Goal: Contribute content: Contribute content

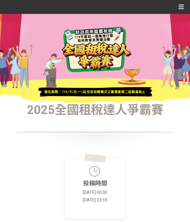
click at [179, 6] on icon at bounding box center [181, 6] width 5 height 9
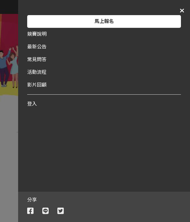
click at [36, 107] on div "登入" at bounding box center [104, 104] width 154 height 13
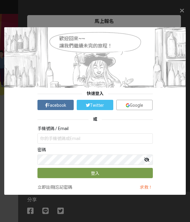
click at [135, 102] on link "Google" at bounding box center [134, 105] width 37 height 10
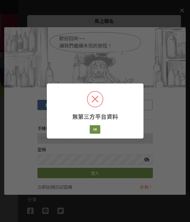
click at [96, 128] on button "OK" at bounding box center [95, 129] width 11 height 8
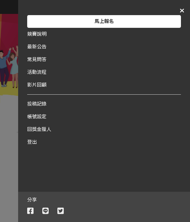
click at [170, 24] on div "馬上報名" at bounding box center [104, 21] width 154 height 13
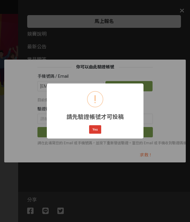
click at [98, 132] on button "Yes" at bounding box center [95, 129] width 12 height 8
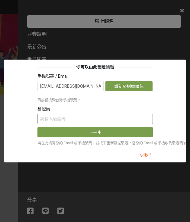
click at [109, 122] on input "text" at bounding box center [94, 119] width 115 height 10
click at [134, 86] on button "重新發送驗證信" at bounding box center [128, 86] width 47 height 10
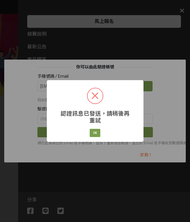
click at [90, 138] on div "認證訊息已發送，請稍後再重試 × OK Cancel" at bounding box center [95, 111] width 97 height 62
click at [97, 132] on button "OK" at bounding box center [95, 133] width 11 height 8
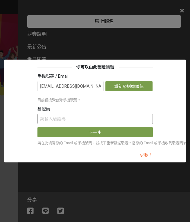
click at [96, 116] on input "text" at bounding box center [94, 119] width 115 height 10
click at [97, 120] on input "text" at bounding box center [94, 119] width 115 height 10
paste input "aFdrMnpLeEM"
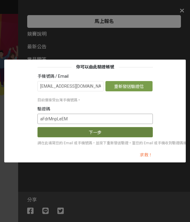
type input "aFdrMnpLeEM"
click at [98, 137] on button "下一步" at bounding box center [94, 132] width 115 height 10
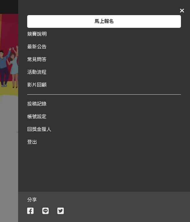
click at [163, 22] on div "馬上報名" at bounding box center [104, 21] width 154 height 13
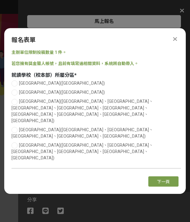
click at [43, 86] on span "[GEOGRAPHIC_DATA]([GEOGRAPHIC_DATA])" at bounding box center [62, 83] width 86 height 5
click at [16, 85] on input "[GEOGRAPHIC_DATA]([GEOGRAPHIC_DATA])" at bounding box center [14, 83] width 4 height 4
radio input "false"
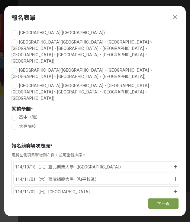
scroll to position [38, 0]
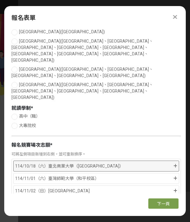
click at [163, 162] on div "114/10/18（六）臺北商業大學（[GEOGRAPHIC_DATA]）" at bounding box center [93, 165] width 157 height 7
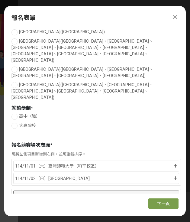
click at [157, 190] on div "114/10/18（六）臺北商業大學（[GEOGRAPHIC_DATA]）" at bounding box center [96, 195] width 166 height 11
click at [176, 194] on icon at bounding box center [176, 196] width 3 height 4
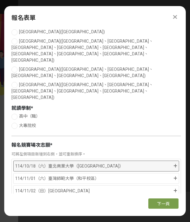
click at [178, 160] on div "114/10/18（六）臺北商業大學（[GEOGRAPHIC_DATA]）" at bounding box center [96, 165] width 166 height 11
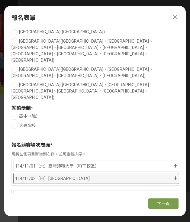
click at [176, 176] on icon at bounding box center [175, 178] width 4 height 4
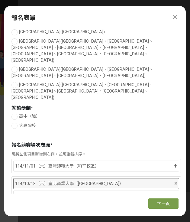
click at [176, 180] on div at bounding box center [176, 183] width 3 height 7
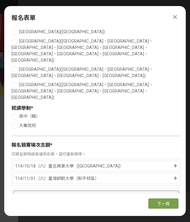
click at [176, 194] on icon at bounding box center [176, 196] width 3 height 4
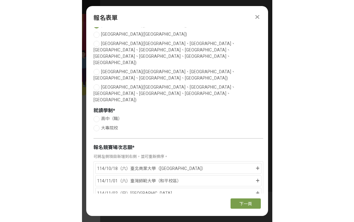
scroll to position [37, 0]
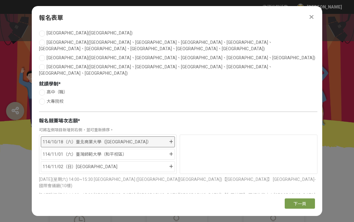
click at [172, 136] on div "114/10/18（六）臺北商業大學（[GEOGRAPHIC_DATA]）" at bounding box center [108, 141] width 134 height 11
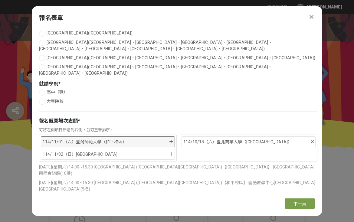
click at [170, 140] on icon at bounding box center [171, 142] width 4 height 4
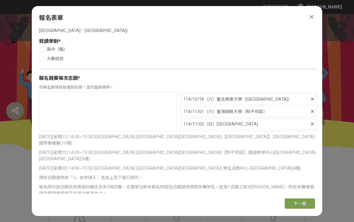
scroll to position [79, 0]
click at [190, 206] on span "下一頁" at bounding box center [299, 203] width 13 height 5
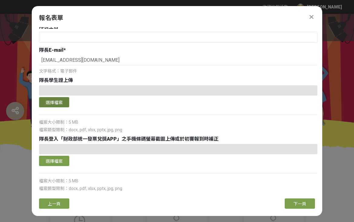
click at [60, 97] on button "選擇檔案" at bounding box center [54, 102] width 30 height 10
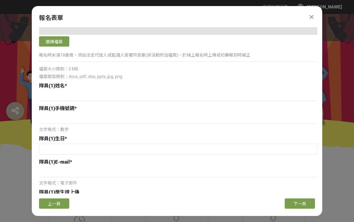
scroll to position [308, 0]
click at [95, 96] on input at bounding box center [178, 95] width 278 height 10
type input "[PERSON_NAME]"
click at [126, 113] on input at bounding box center [178, 118] width 278 height 10
type input "0916251679"
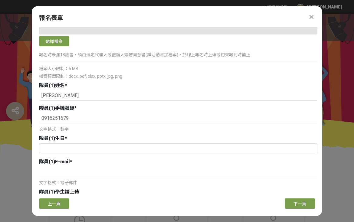
click at [184, 158] on div "隊員(1)E-mail *" at bounding box center [178, 161] width 278 height 7
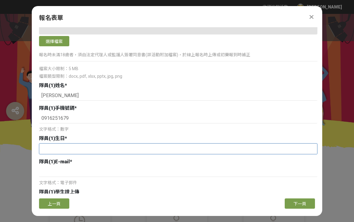
click at [187, 144] on input "text" at bounding box center [177, 149] width 277 height 10
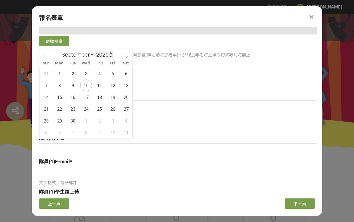
click at [105, 58] on input "2025" at bounding box center [104, 54] width 18 height 7
type input "2009"
click at [73, 51] on select "January February March April May June July August September October November De…" at bounding box center [77, 55] width 36 height 8
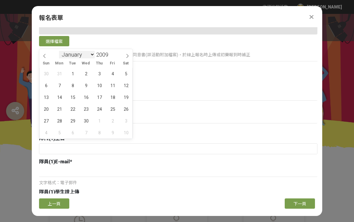
select select "2"
click at [85, 74] on span "4" at bounding box center [86, 74] width 12 height 12
type input "[DATE]"
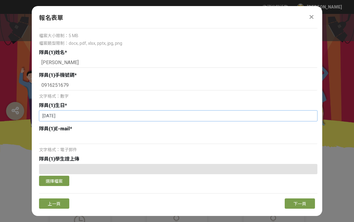
scroll to position [342, 0]
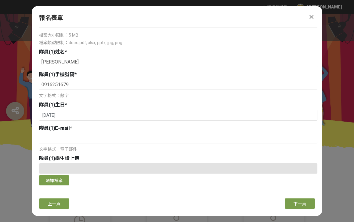
click at [168, 137] on input at bounding box center [178, 138] width 278 height 10
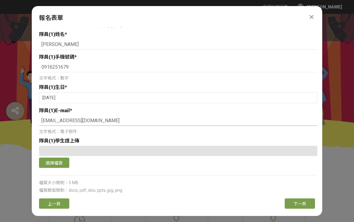
scroll to position [363, 0]
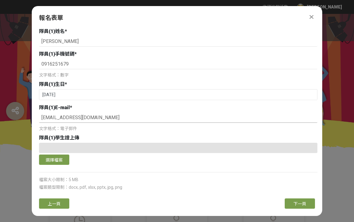
type input "[EMAIL_ADDRESS][DOMAIN_NAME]"
click at [190, 147] on div at bounding box center [178, 148] width 278 height 10
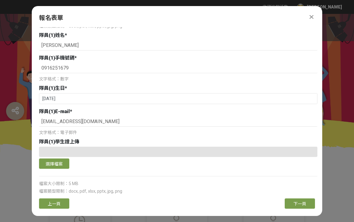
scroll to position [357, 0]
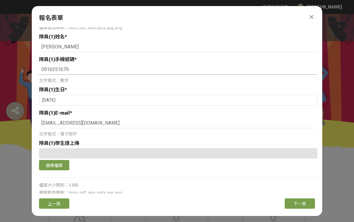
click at [107, 64] on input "0916251679" at bounding box center [178, 69] width 278 height 10
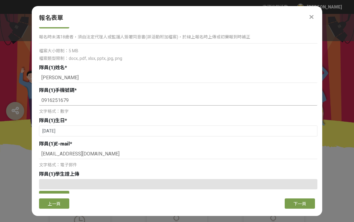
scroll to position [285, 0]
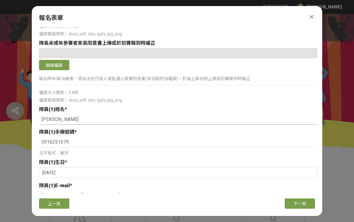
click at [127, 117] on input "[PERSON_NAME]" at bounding box center [178, 119] width 278 height 10
click at [124, 140] on input "0916251679" at bounding box center [178, 142] width 278 height 10
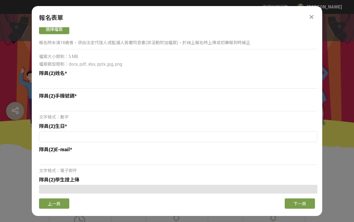
scroll to position [675, 0]
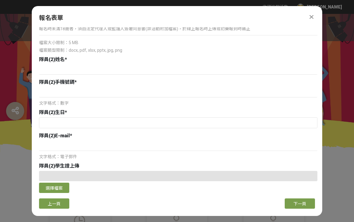
type input "09"
click at [164, 79] on div "隊員(2)手機號碼 *" at bounding box center [178, 82] width 278 height 7
click at [190, 64] on input at bounding box center [178, 69] width 278 height 10
type input "5"
type input "[PERSON_NAME]"
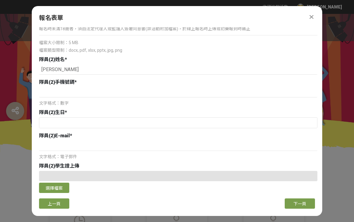
click at [127, 79] on div "隊員(2)手機號碼 *" at bounding box center [178, 82] width 278 height 7
click at [153, 89] on input at bounding box center [178, 92] width 278 height 10
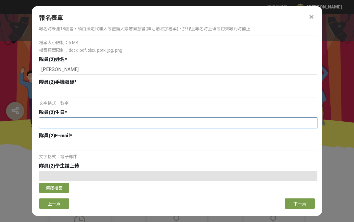
click at [143, 119] on input "text" at bounding box center [177, 123] width 277 height 10
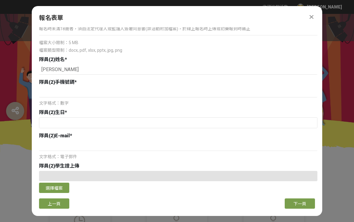
click at [190, 153] on div "文字格式：電子郵件" at bounding box center [178, 156] width 278 height 6
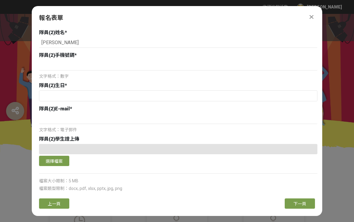
scroll to position [711, 0]
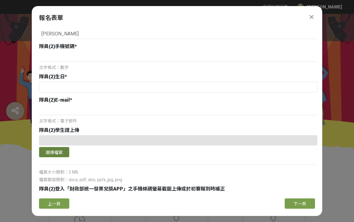
click at [66, 147] on button "選擇檔案" at bounding box center [54, 152] width 30 height 10
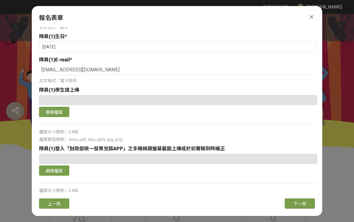
scroll to position [410, 0]
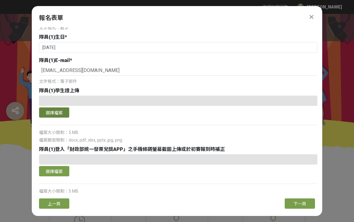
click at [59, 111] on button "選擇檔案" at bounding box center [54, 112] width 30 height 10
click at [163, 158] on div at bounding box center [178, 159] width 278 height 10
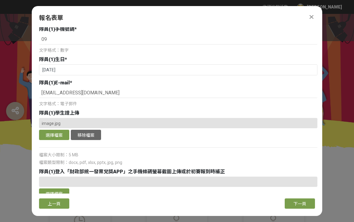
scroll to position [385, 0]
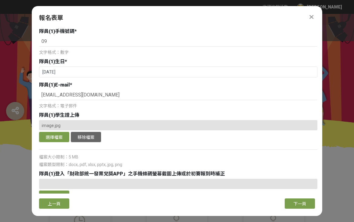
click at [152, 59] on div "隊員(1)生日 *" at bounding box center [178, 61] width 278 height 7
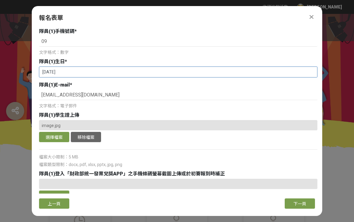
click at [156, 70] on input "[DATE]" at bounding box center [177, 72] width 277 height 10
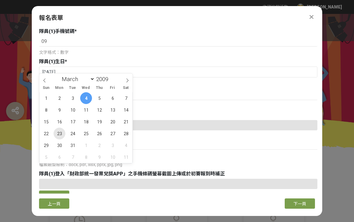
click at [60, 133] on span "23" at bounding box center [59, 134] width 12 height 12
type input "[DATE]"
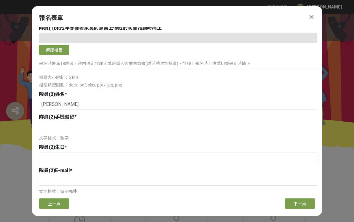
scroll to position [640, 0]
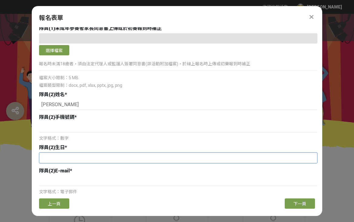
click at [188, 153] on input "text" at bounding box center [177, 158] width 277 height 10
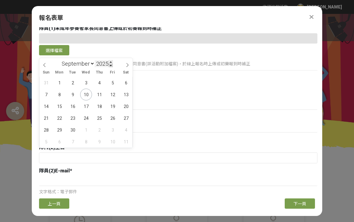
click at [111, 64] on span at bounding box center [110, 65] width 4 height 4
type input "2024"
click at [102, 62] on input "2024" at bounding box center [104, 63] width 18 height 7
type input "200"
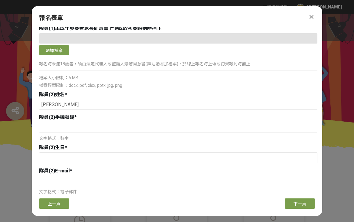
click at [190, 208] on button "下一頁" at bounding box center [299, 203] width 30 height 10
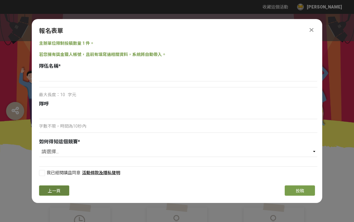
click at [60, 195] on button "上一頁" at bounding box center [54, 190] width 30 height 10
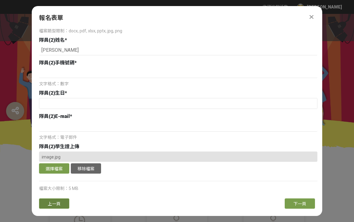
scroll to position [696, 0]
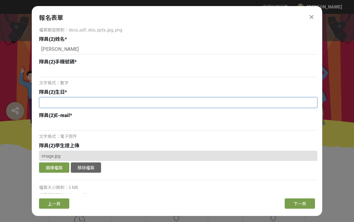
click at [134, 101] on input "text" at bounding box center [177, 102] width 277 height 10
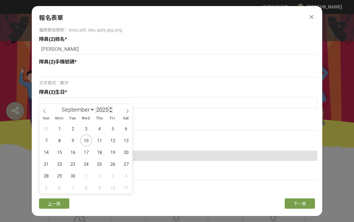
click at [107, 110] on input "2025" at bounding box center [104, 109] width 18 height 7
type input "2009"
click at [69, 118] on span "Tue" at bounding box center [72, 118] width 13 height 4
click at [79, 111] on select "January February March April May June July August September October November De…" at bounding box center [77, 110] width 36 height 8
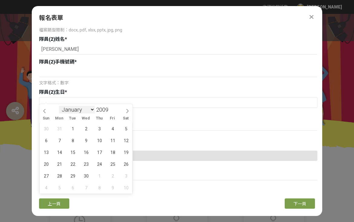
scroll to position [2, 0]
select select "4"
click at [49, 139] on span "3" at bounding box center [46, 140] width 12 height 12
type input "[DATE]"
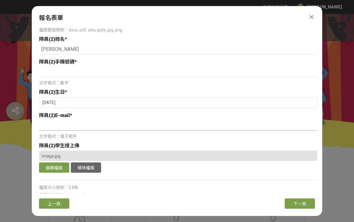
click at [115, 123] on input at bounding box center [178, 125] width 278 height 10
click at [125, 67] on input at bounding box center [178, 72] width 278 height 10
type input "0939122135"
click at [97, 120] on input at bounding box center [178, 125] width 278 height 10
click at [69, 120] on input "miyachou@0503" at bounding box center [178, 125] width 278 height 10
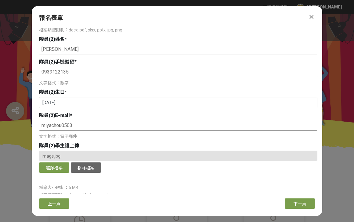
click at [120, 120] on input "miyachou0503" at bounding box center [178, 125] width 278 height 10
click at [86, 122] on input "[EMAIL_ADDRESS][DOMAIN_NAME]" at bounding box center [178, 125] width 278 height 10
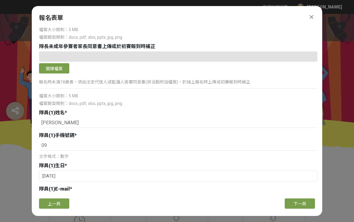
scroll to position [283, 0]
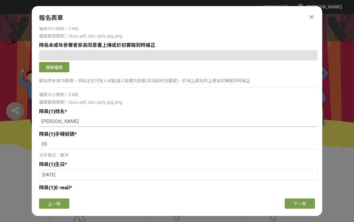
type input "[EMAIL_ADDRESS][DOMAIN_NAME]"
click at [52, 117] on input "[PERSON_NAME]" at bounding box center [178, 121] width 278 height 10
type input "[PERSON_NAME]"
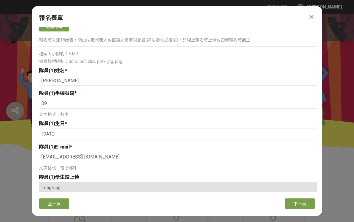
scroll to position [332, 0]
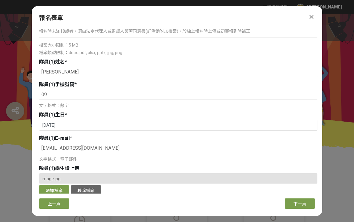
click at [72, 82] on span "隊員(1)手機號碼" at bounding box center [56, 85] width 35 height 6
click at [55, 92] on input "09" at bounding box center [178, 94] width 278 height 10
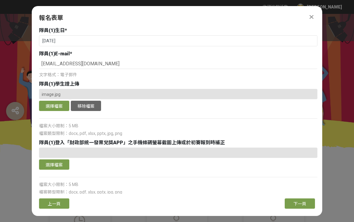
scroll to position [412, 0]
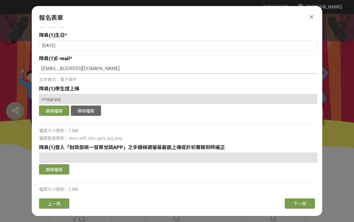
type input "0916934430"
click at [53, 63] on input "[EMAIL_ADDRESS][DOMAIN_NAME]" at bounding box center [178, 68] width 278 height 10
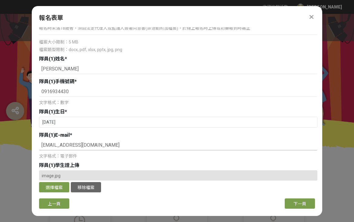
scroll to position [334, 0]
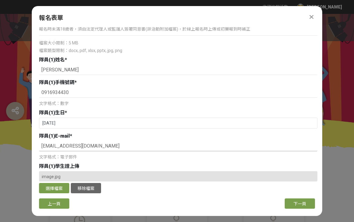
click at [107, 141] on input "[EMAIL_ADDRESS][DOMAIN_NAME]" at bounding box center [178, 146] width 278 height 10
click at [103, 141] on input "[EMAIL_ADDRESS][DOMAIN_NAME]" at bounding box center [178, 146] width 278 height 10
click at [74, 141] on input "[EMAIL_ADDRESS][DOMAIN_NAME]" at bounding box center [178, 146] width 278 height 10
click at [72, 142] on input "[EMAIL_ADDRESS][DOMAIN_NAME]" at bounding box center [178, 146] width 278 height 10
click at [69, 141] on input "[EMAIL_ADDRESS][DOMAIN_NAME]" at bounding box center [178, 146] width 278 height 10
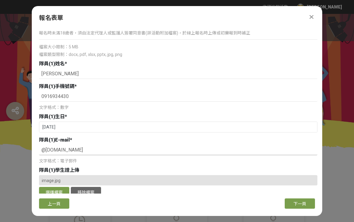
scroll to position [334, 0]
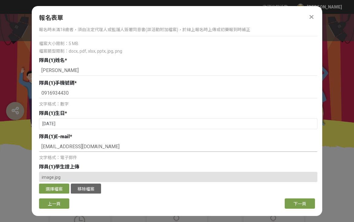
click at [190, 142] on input "[EMAIL_ADDRESS][DOMAIN_NAME]" at bounding box center [178, 146] width 278 height 10
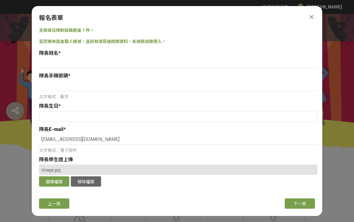
scroll to position [0, 0]
type input "[EMAIL_ADDRESS][DOMAIN_NAME]"
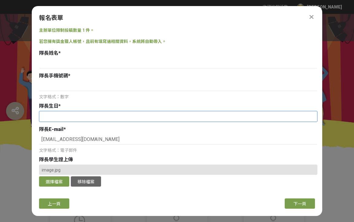
click at [190, 111] on input "text" at bounding box center [177, 116] width 277 height 10
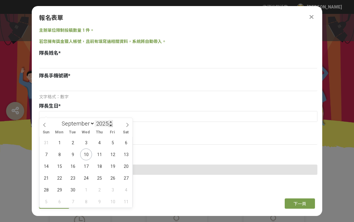
click at [112, 124] on span at bounding box center [110, 125] width 4 height 4
click at [101, 125] on input "2024" at bounding box center [104, 123] width 18 height 7
type input "2009"
click at [80, 124] on select "January February March April May June July August September October November De…" at bounding box center [77, 124] width 36 height 8
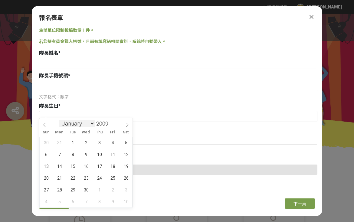
scroll to position [2, 0]
select select "2"
click at [89, 141] on span "4" at bounding box center [86, 143] width 12 height 12
type input "[DATE]"
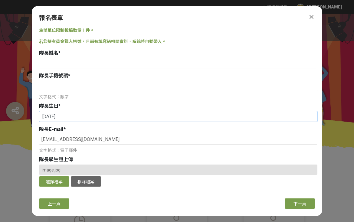
scroll to position [0, 0]
click at [120, 62] on input at bounding box center [178, 63] width 278 height 10
type input "5"
type input "[PERSON_NAME]"
click at [99, 81] on input at bounding box center [178, 86] width 278 height 10
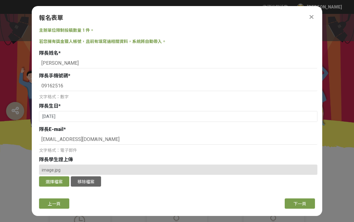
click at [190, 216] on div "報名表單 主辦單位限制投稿數量 1 件。 若您擁有獎金獵人帳號，且前有填寫過相關資料，系統將自動帶入。 隊長姓名 * [PERSON_NAME] 隊長手機號碼…" at bounding box center [177, 111] width 290 height 210
click at [106, 84] on input "09162516" at bounding box center [178, 86] width 278 height 10
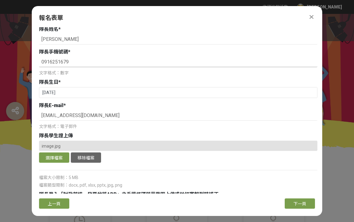
type input "0916251679"
click at [126, 132] on div "隊長學生證上傳" at bounding box center [178, 135] width 278 height 7
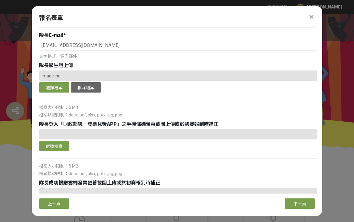
scroll to position [94, 0]
click at [154, 129] on div at bounding box center [178, 134] width 278 height 10
click at [57, 155] on div at bounding box center [178, 158] width 278 height 6
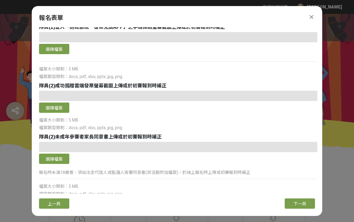
scroll to position [867, 0]
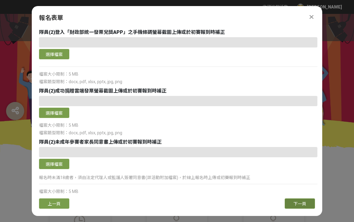
click at [190, 205] on span "下一頁" at bounding box center [299, 203] width 13 height 5
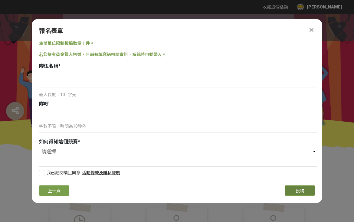
scroll to position [0, 0]
click at [87, 77] on input at bounding box center [178, 76] width 278 height 10
type input "A"
type input "麥胞"
click at [133, 115] on input at bounding box center [178, 114] width 278 height 10
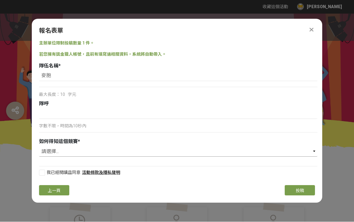
click at [170, 156] on select "請選擇... 國稅局推薦 校園講座 / 老師系上推薦 Facebook / Instagram 獎金獵人網站 活動海報 其他" at bounding box center [178, 152] width 278 height 10
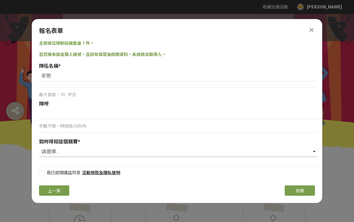
select select "國稅局推薦"
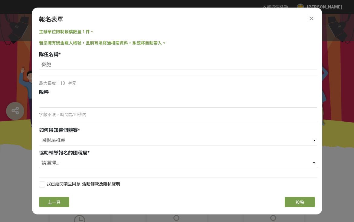
click at [166, 168] on select "請選擇... 財政部臺北國稅局 財政部高雄國稅局 財政部北區國稅局 財政部中區國稅局 財政部南區國稅局" at bounding box center [178, 163] width 278 height 10
select select "財政部臺北國稅局"
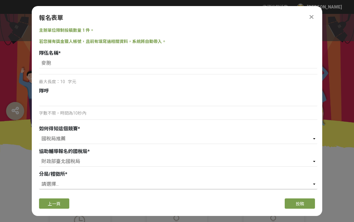
click at [175, 179] on select "請選擇... 信義分局 北投稽徵所 大同稽徵所 中北稽徴所 萬華稽徴所 中正分局 松山分局 南港稽徵所 文山稽徴所 大安分局 中南稽徵所 士林稽徵所 內湖稽徵所" at bounding box center [178, 184] width 278 height 10
click at [157, 182] on select "請選擇... 信義分局 北投稽徵所 大同稽徵所 中北稽徴所 萬華稽徴所 中正分局 松山分局 南港稽徵所 文山稽徴所 大安分局 中南稽徵所 士林稽徵所 內湖稽徵所" at bounding box center [178, 184] width 278 height 10
select select "中正分局"
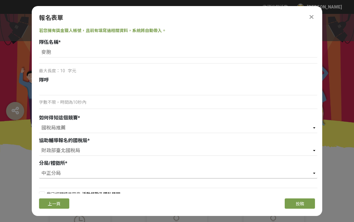
scroll to position [11, 0]
click at [42, 192] on div at bounding box center [42, 195] width 6 height 6
checkbox input "true"
click at [55, 206] on span "上一頁" at bounding box center [54, 203] width 13 height 5
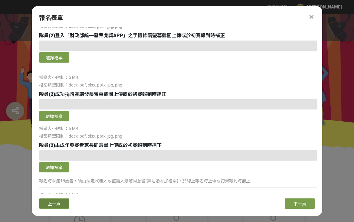
scroll to position [864, 0]
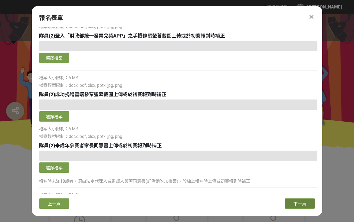
click at [190, 206] on span "下一頁" at bounding box center [299, 203] width 13 height 5
select select "國稅局推薦"
select select "財政部臺北國稅局"
select select "中正分局"
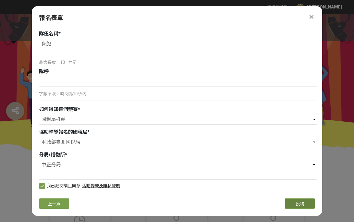
scroll to position [11, 0]
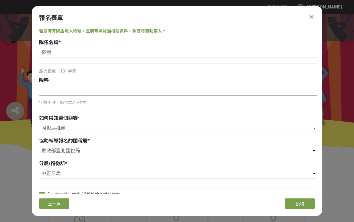
click at [63, 90] on input at bounding box center [178, 90] width 278 height 10
type input "乾"
type input "柑仔柑仔柑仔"
click at [190, 206] on button "投稿" at bounding box center [299, 203] width 30 height 10
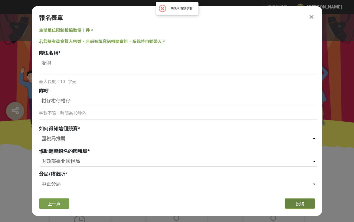
scroll to position [-1, 0]
click at [59, 206] on span "上一頁" at bounding box center [54, 203] width 13 height 5
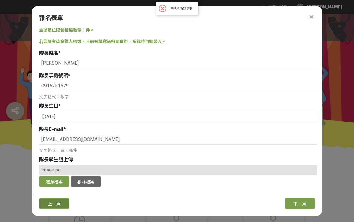
scroll to position [0, 0]
click at [60, 206] on span "上一頁" at bounding box center [54, 203] width 13 height 5
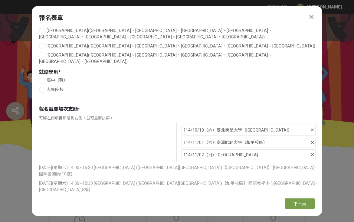
scroll to position [46, 0]
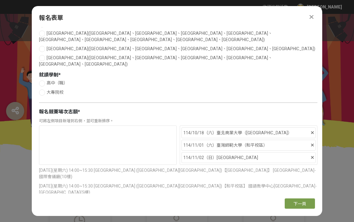
click at [49, 90] on span "大專院校" at bounding box center [55, 92] width 17 height 5
click at [43, 90] on input "大專院校" at bounding box center [41, 92] width 4 height 4
radio input "false"
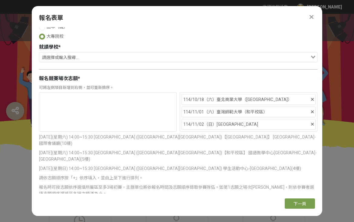
scroll to position [102, 0]
click at [188, 54] on input "Search for option" at bounding box center [174, 58] width 269 height 8
type input "台"
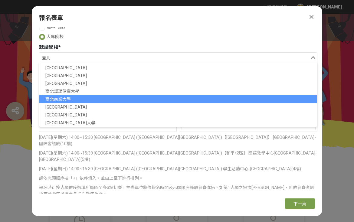
click at [131, 95] on li "臺北商業大學" at bounding box center [177, 99] width 277 height 8
type input "臺北"
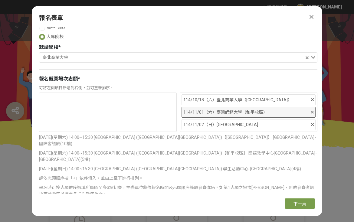
click at [190, 110] on icon at bounding box center [312, 112] width 3 height 4
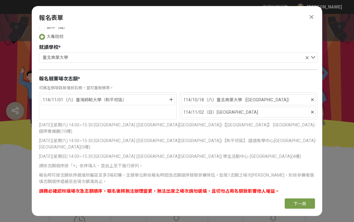
scroll to position [89, 0]
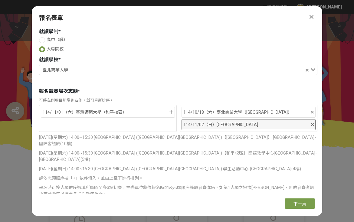
click at [190, 122] on icon at bounding box center [312, 124] width 3 height 4
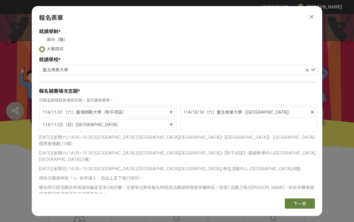
click at [190, 206] on span "下一頁" at bounding box center [299, 203] width 13 height 5
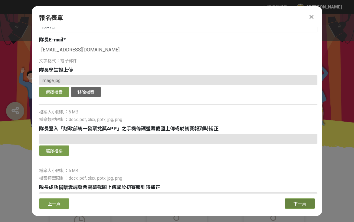
click at [190, 208] on button "下一頁" at bounding box center [299, 203] width 30 height 10
select select "國稅局推薦"
select select "財政部臺北國稅局"
select select "中正分局"
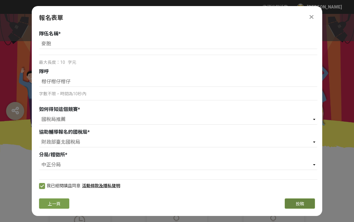
scroll to position [11, 0]
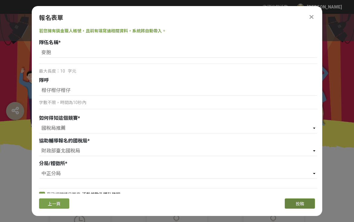
click at [190, 208] on button "投稿" at bounding box center [299, 203] width 30 height 10
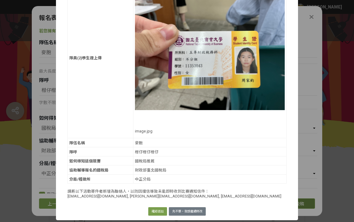
scroll to position [545, 0]
click at [157, 212] on button "確認送出" at bounding box center [157, 211] width 19 height 8
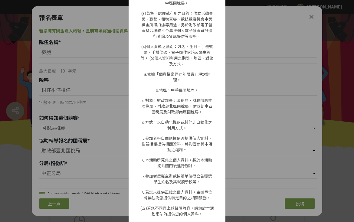
scroll to position [476, 0]
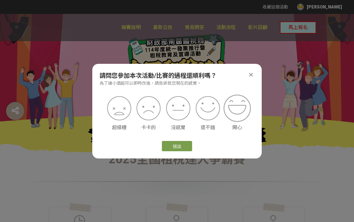
click at [190, 112] on img at bounding box center [236, 108] width 27 height 27
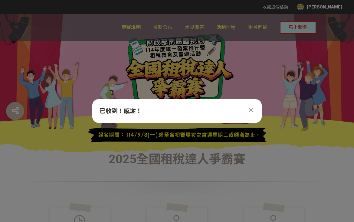
click at [190, 113] on div at bounding box center [250, 109] width 7 height 7
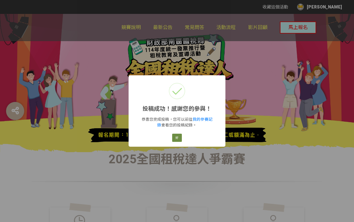
click at [179, 141] on button "好" at bounding box center [177, 138] width 10 height 8
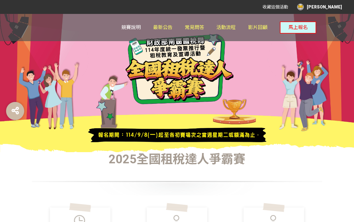
click at [134, 27] on span "競賽說明" at bounding box center [130, 27] width 19 height 6
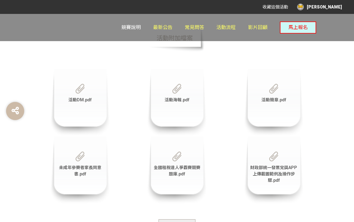
scroll to position [408, 0]
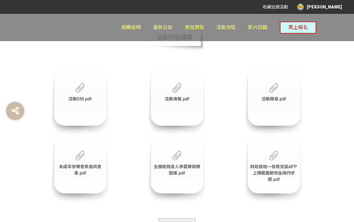
click at [176, 164] on span "全國租稅達人爭霸賽競賽題庫.pdf" at bounding box center [176, 169] width 47 height 11
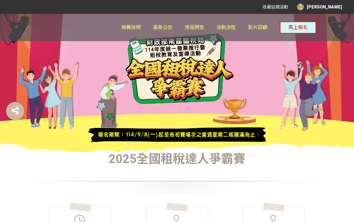
scroll to position [0, 0]
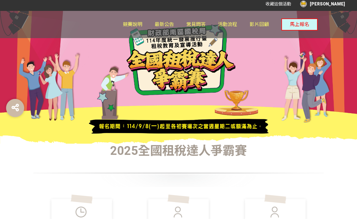
scroll to position [10, 0]
